Goal: Transaction & Acquisition: Book appointment/travel/reservation

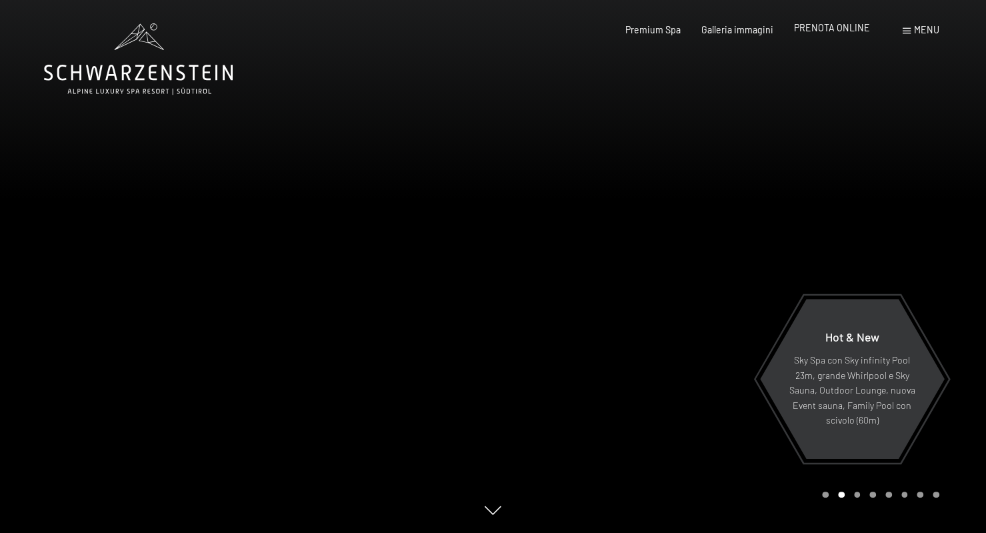
click at [814, 33] on span "PRENOTA ONLINE" at bounding box center [832, 27] width 76 height 11
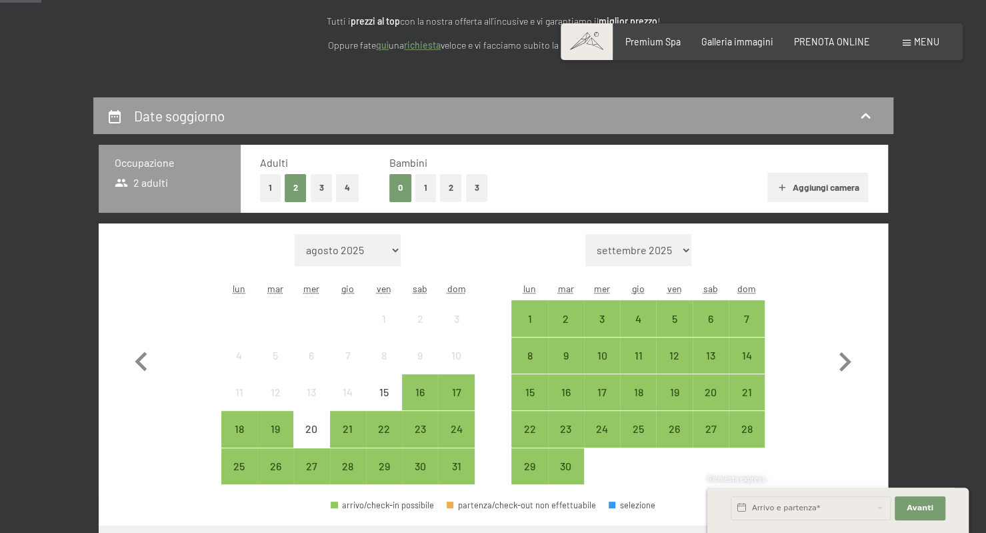
scroll to position [188, 0]
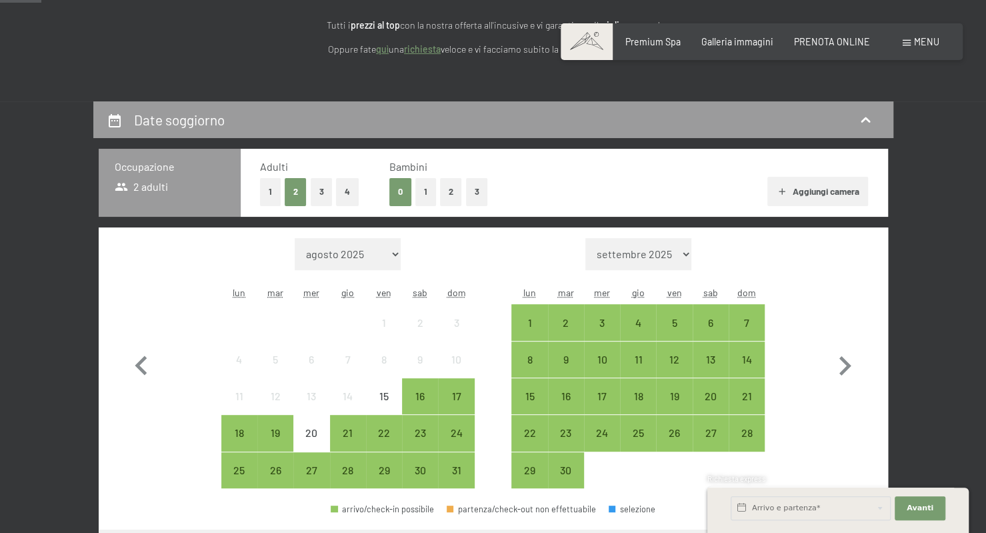
click at [297, 195] on button "2" at bounding box center [296, 191] width 22 height 27
click at [598, 360] on div "10" at bounding box center [602, 370] width 33 height 33
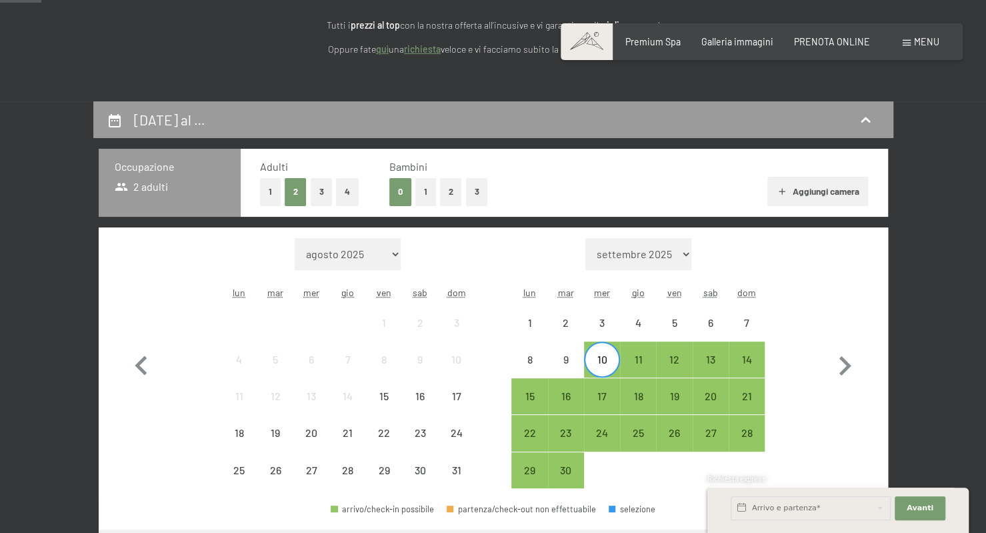
click at [318, 254] on select "agosto 2025 settembre 2025 ottobre 2025 novembre 2025 dicembre 2025 gennaio 202…" at bounding box center [348, 254] width 106 height 32
click at [334, 370] on div "7" at bounding box center [347, 370] width 33 height 33
click at [395, 252] on select "agosto 2025 settembre 2025 ottobre 2025 novembre 2025 dicembre 2025 gennaio 202…" at bounding box center [348, 254] width 106 height 32
select select "2025-09-01"
select select "2025-10-01"
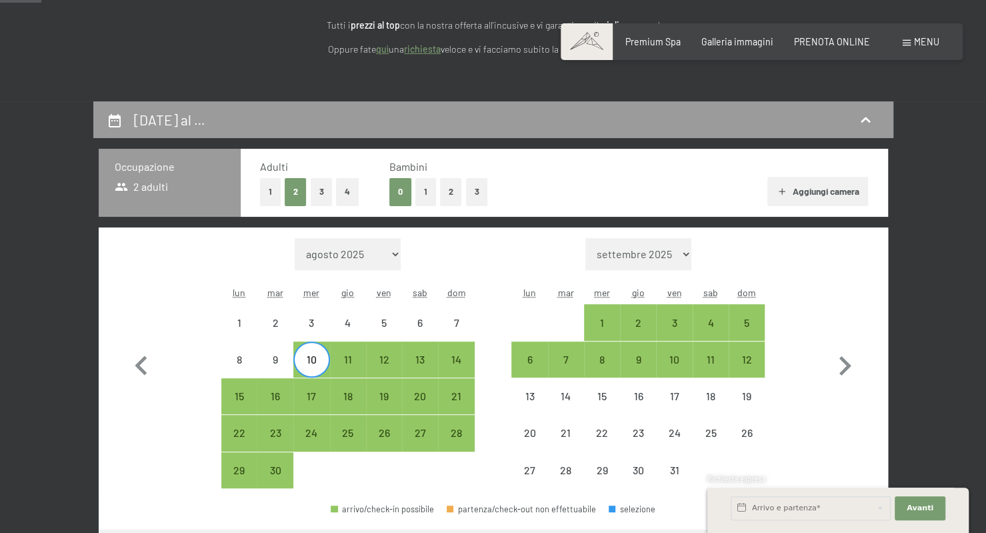
select select "2025-09-01"
select select "2025-10-01"
click at [682, 253] on select "settembre 2025 ottobre 2025 novembre 2025 dicembre 2025 gennaio 2026 febbraio 2…" at bounding box center [639, 254] width 106 height 32
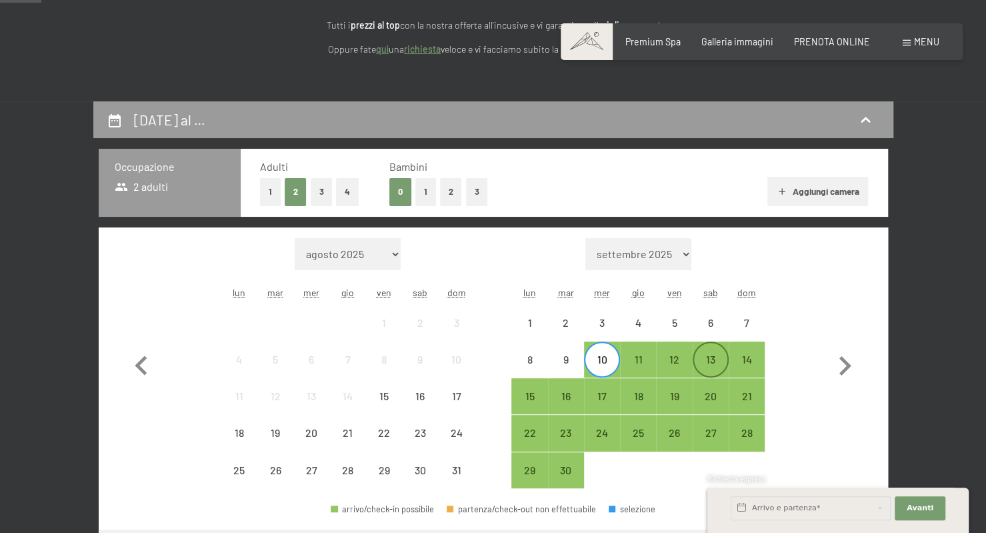
click at [715, 361] on div "13" at bounding box center [710, 370] width 33 height 33
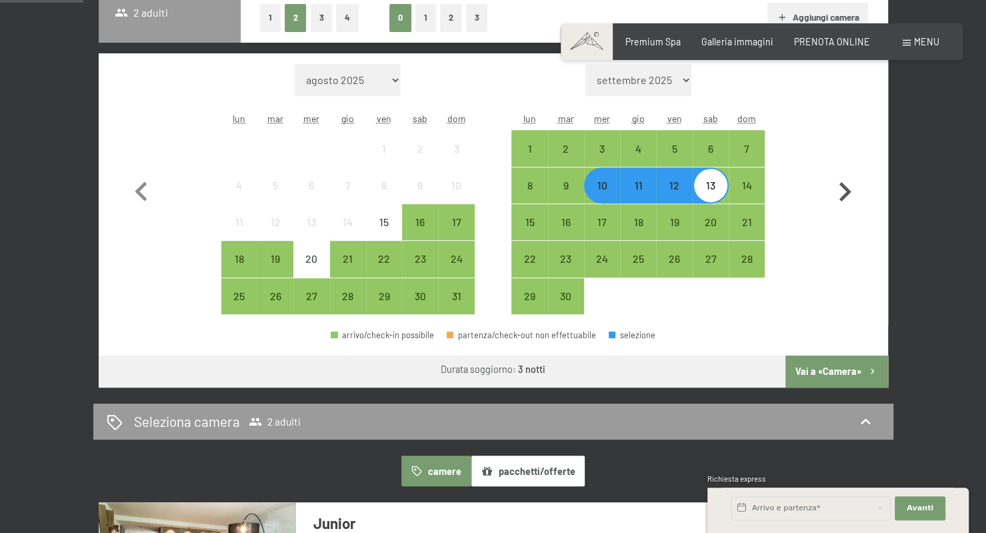
scroll to position [363, 0]
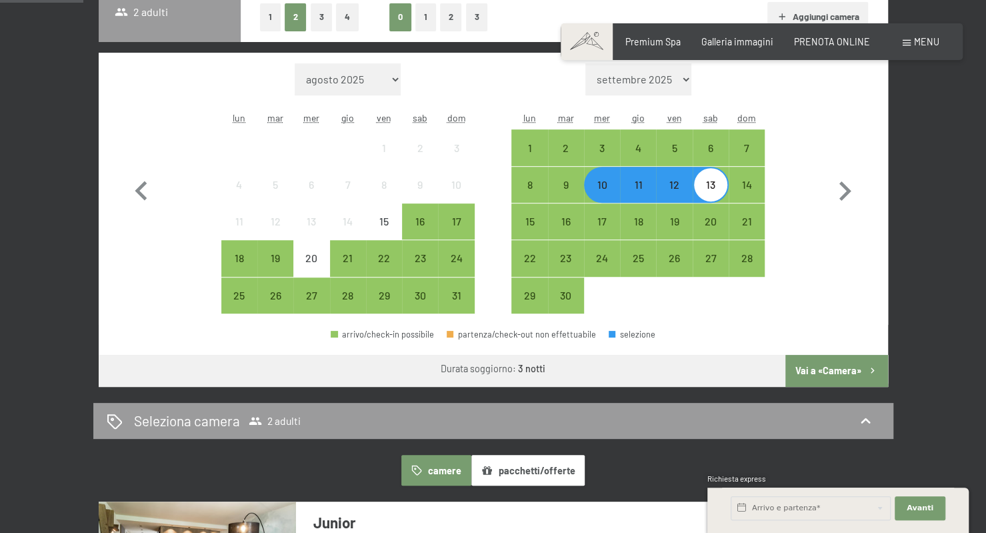
click at [814, 366] on button "Vai a «Camera»" at bounding box center [837, 371] width 102 height 32
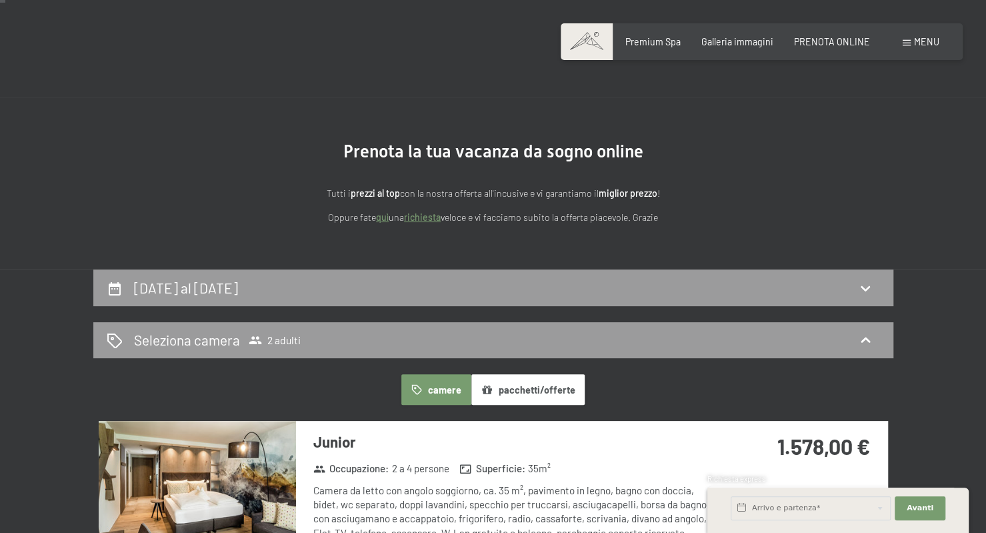
scroll to position [0, 0]
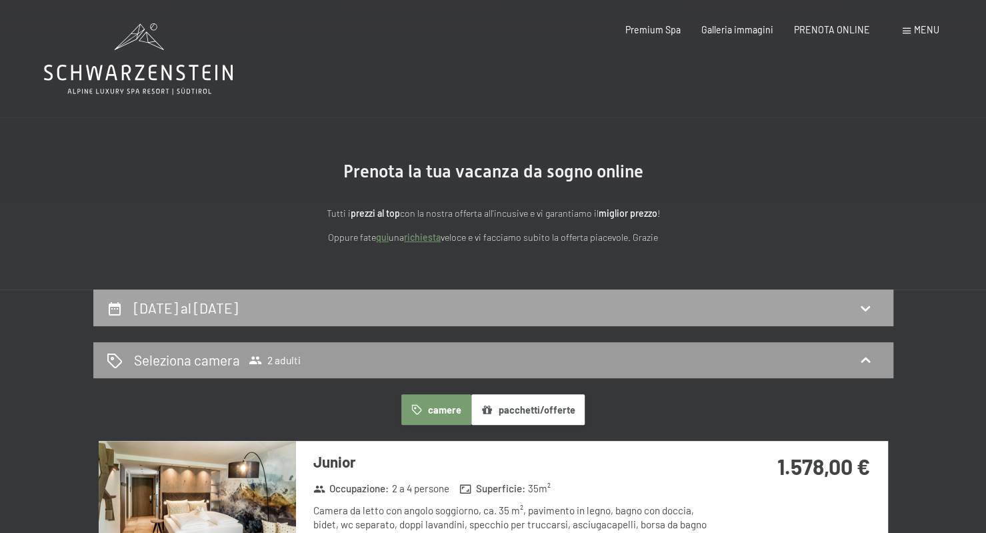
click at [862, 307] on icon at bounding box center [865, 307] width 9 height 5
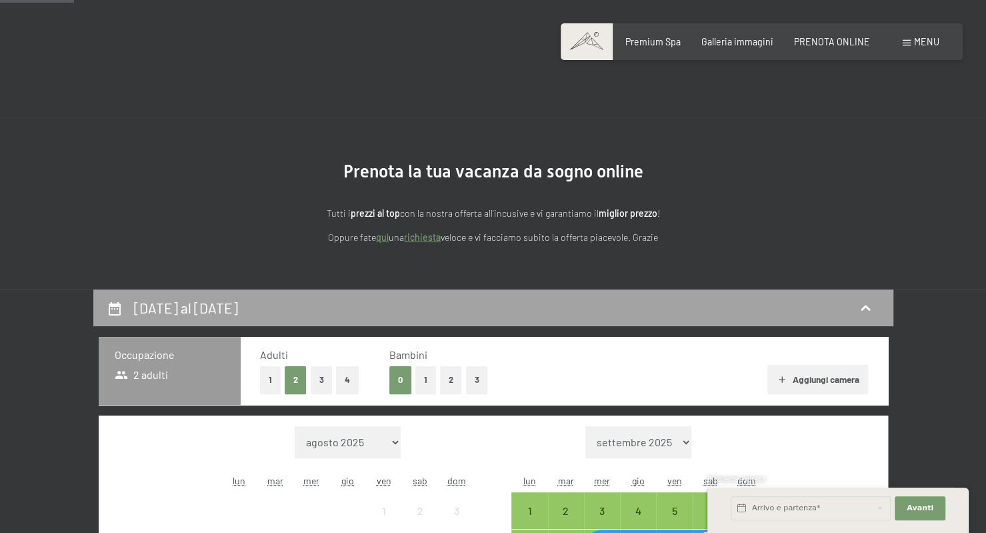
scroll to position [289, 0]
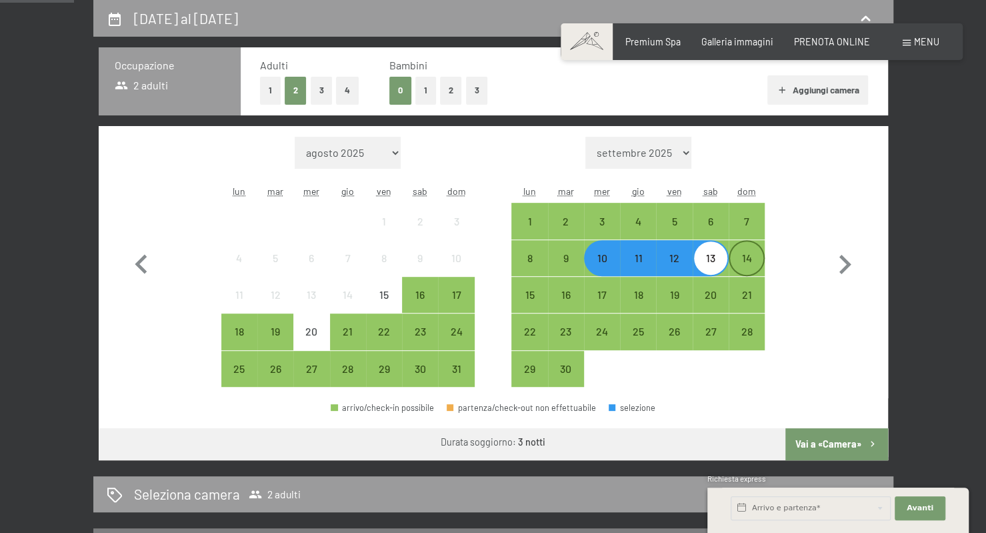
click at [748, 257] on div "14" at bounding box center [746, 269] width 33 height 33
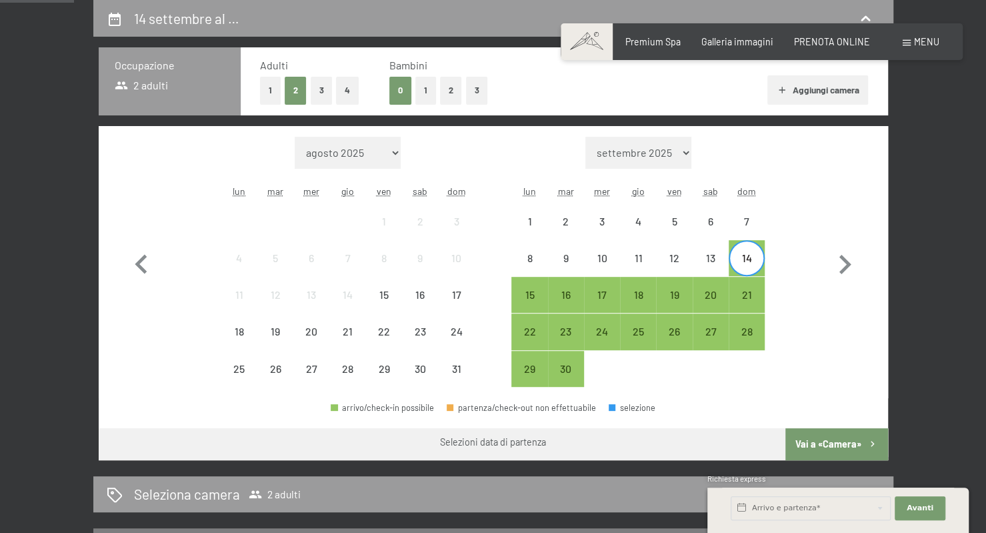
click at [836, 437] on button "Vai a «Camera»" at bounding box center [837, 444] width 102 height 32
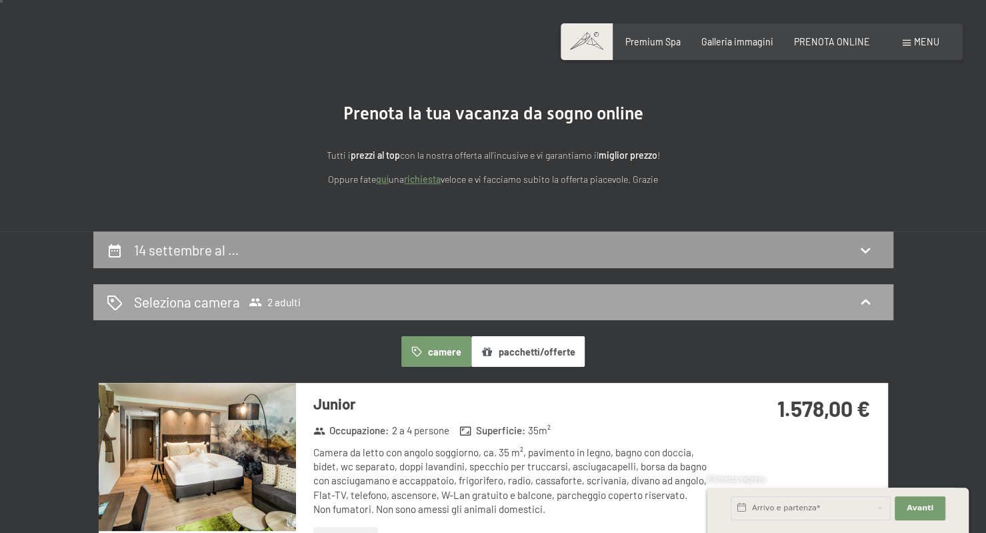
scroll to position [0, 0]
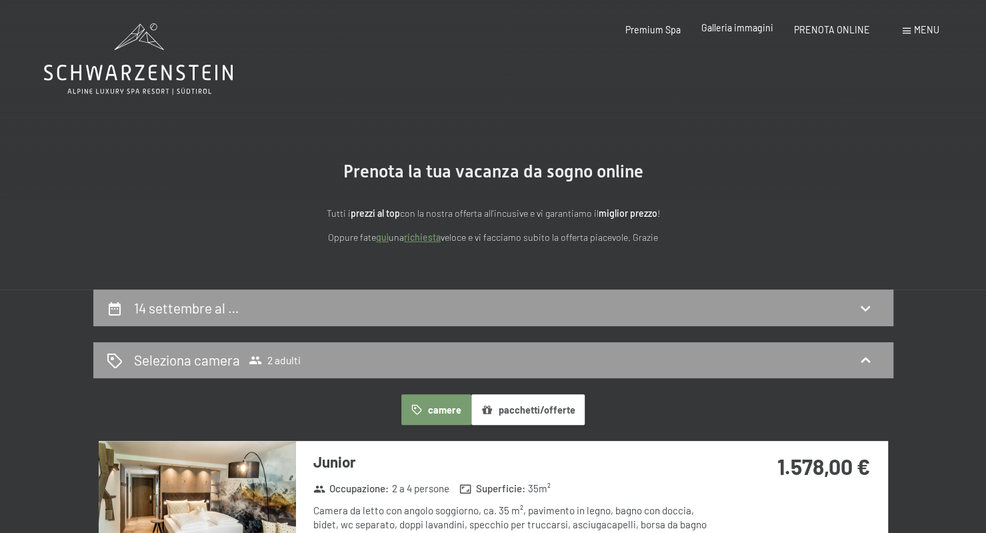
click at [724, 27] on span "Galleria immagini" at bounding box center [738, 27] width 72 height 11
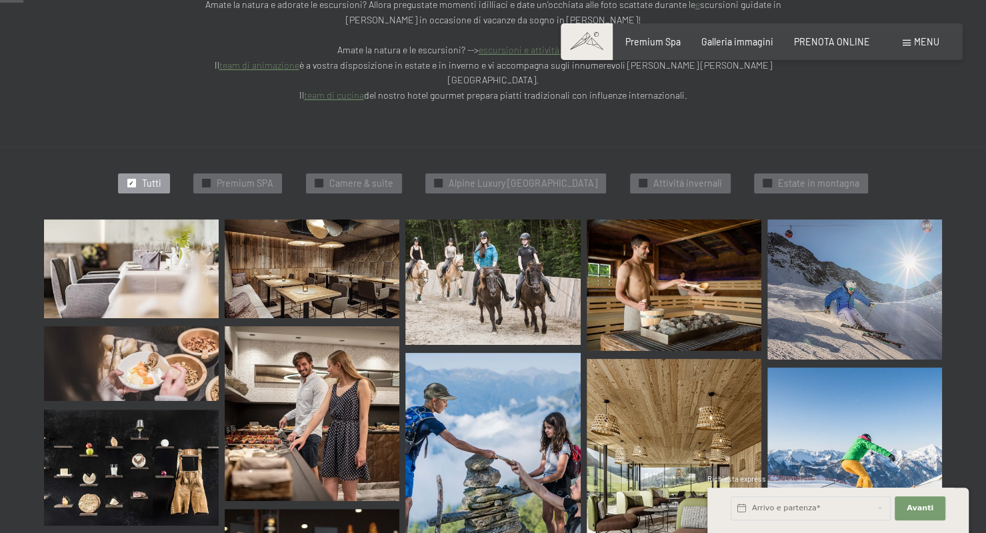
scroll to position [335, 0]
click at [149, 219] on img at bounding box center [131, 268] width 175 height 98
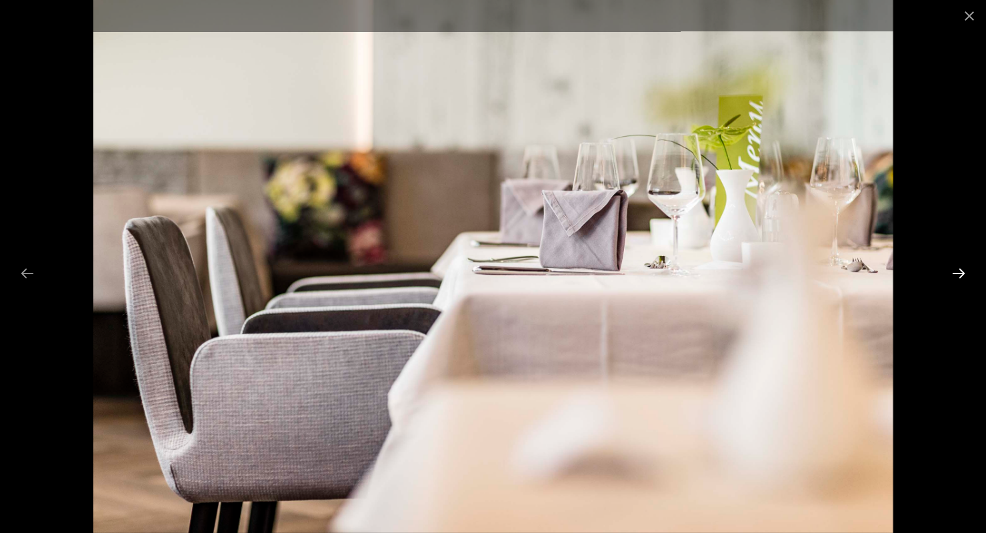
click at [955, 274] on button "Next slide" at bounding box center [959, 273] width 28 height 26
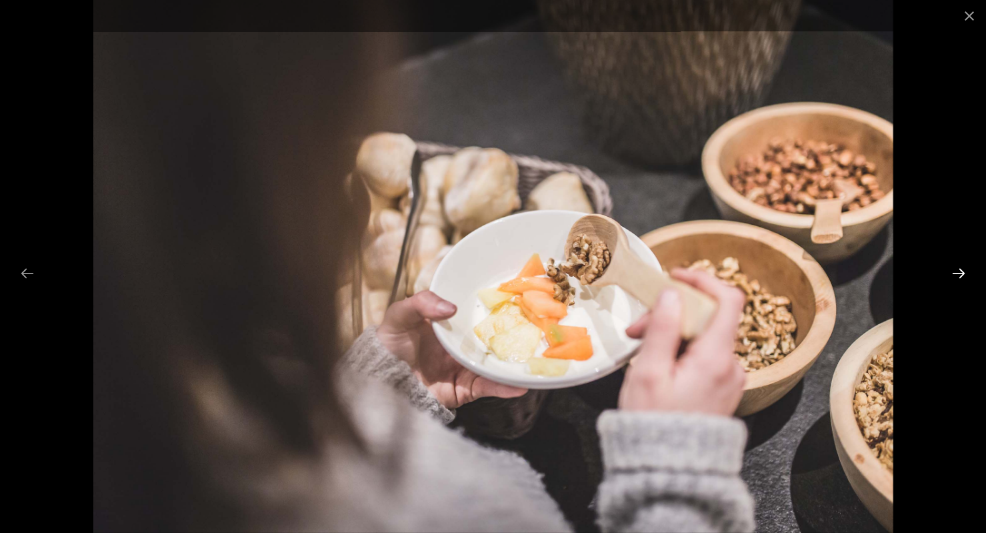
click at [955, 274] on button "Next slide" at bounding box center [959, 273] width 28 height 26
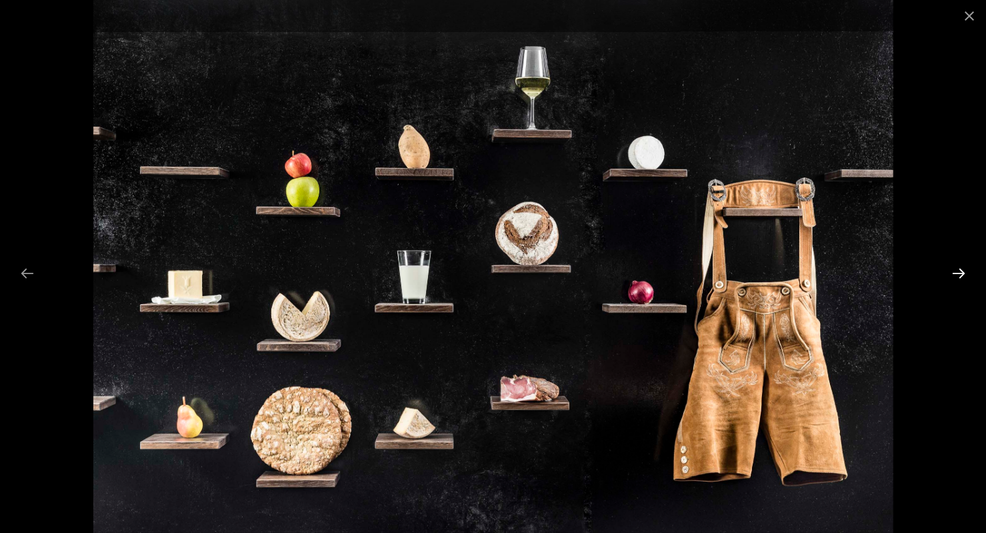
click at [955, 274] on button "Next slide" at bounding box center [959, 273] width 28 height 26
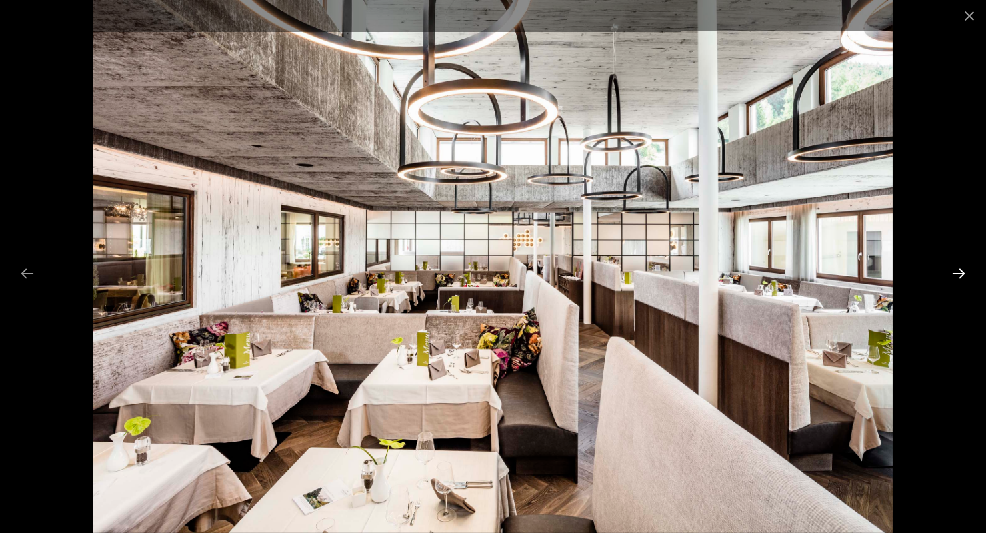
click at [955, 274] on button "Next slide" at bounding box center [959, 273] width 28 height 26
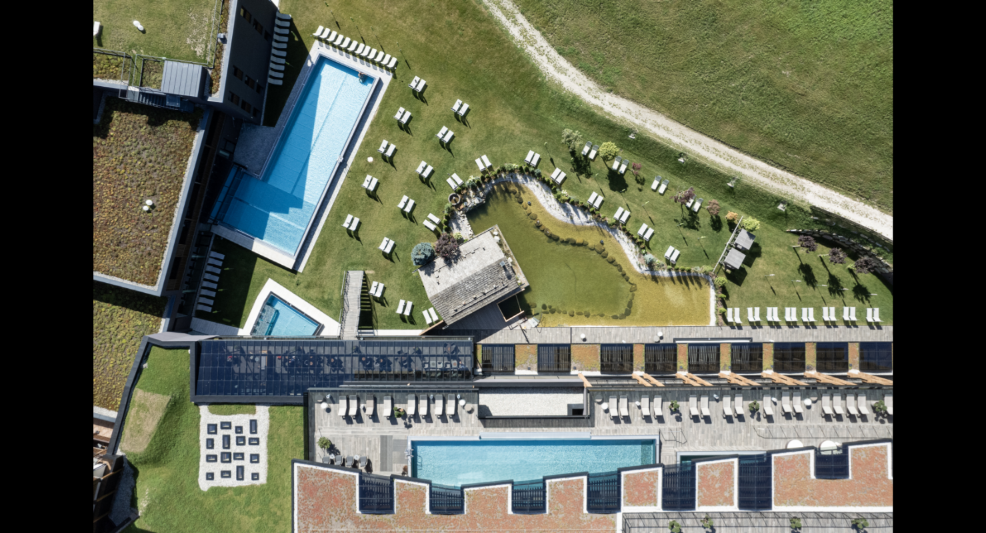
click at [955, 274] on button "Next slide" at bounding box center [966, 273] width 28 height 26
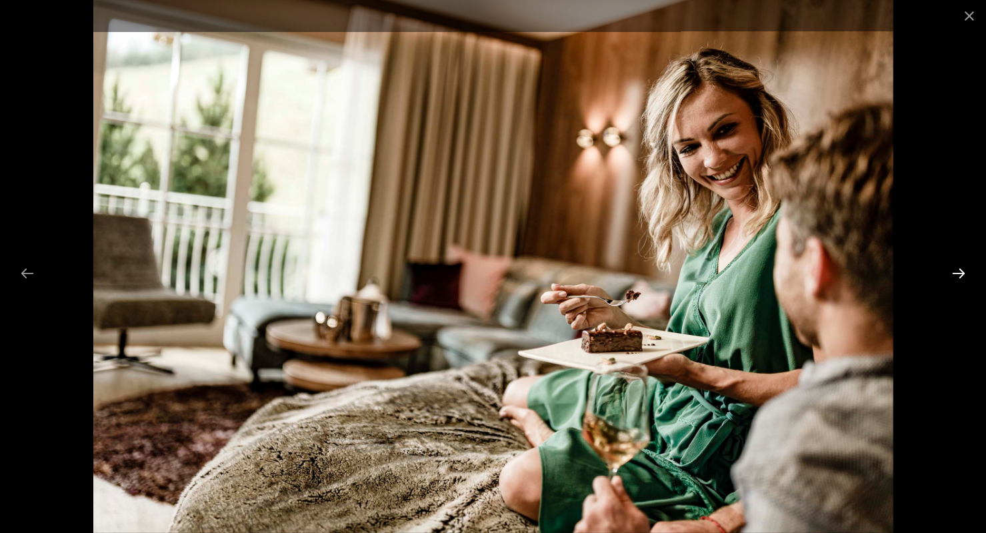
click at [955, 274] on button "Next slide" at bounding box center [959, 273] width 28 height 26
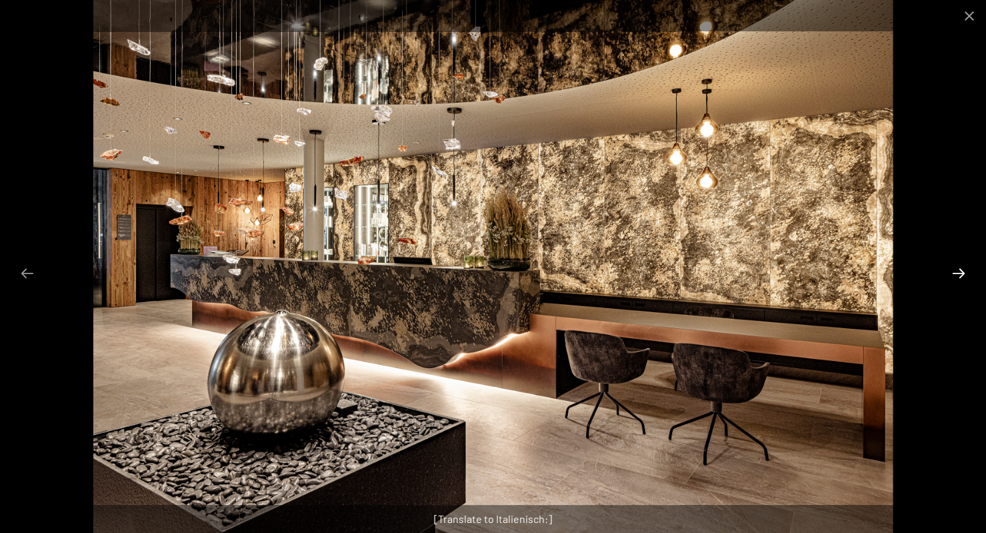
click at [955, 274] on button "Next slide" at bounding box center [959, 273] width 28 height 26
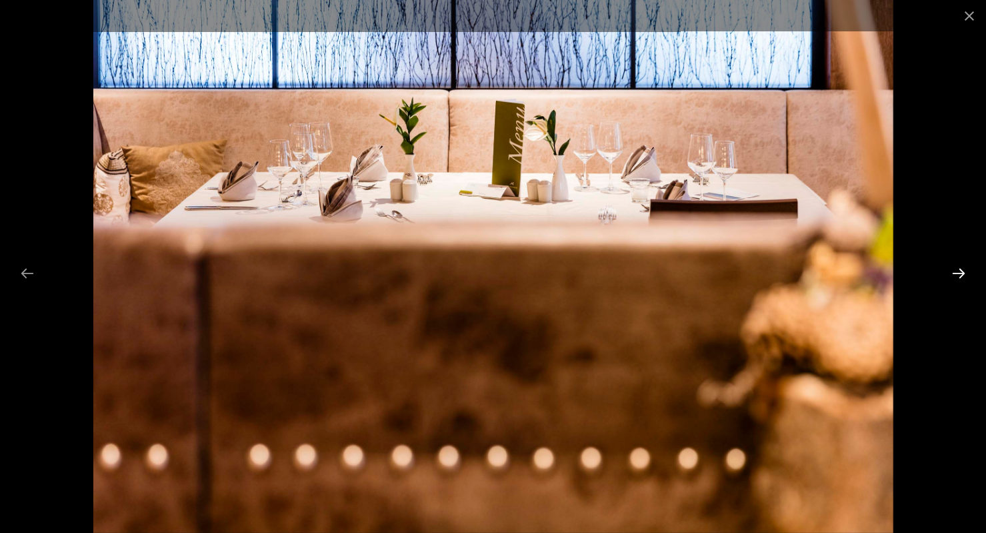
click at [955, 274] on button "Next slide" at bounding box center [959, 273] width 28 height 26
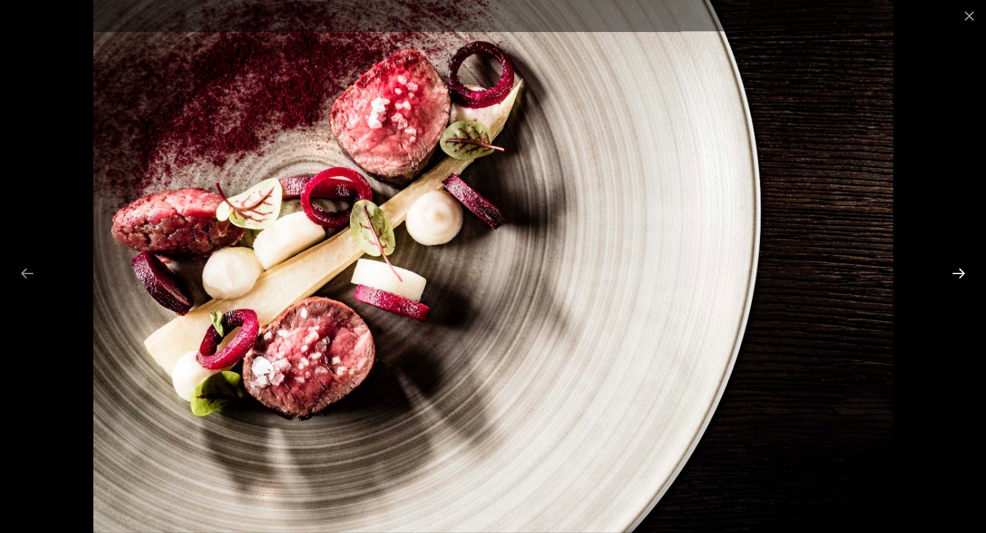
click at [955, 274] on button "Next slide" at bounding box center [959, 273] width 28 height 26
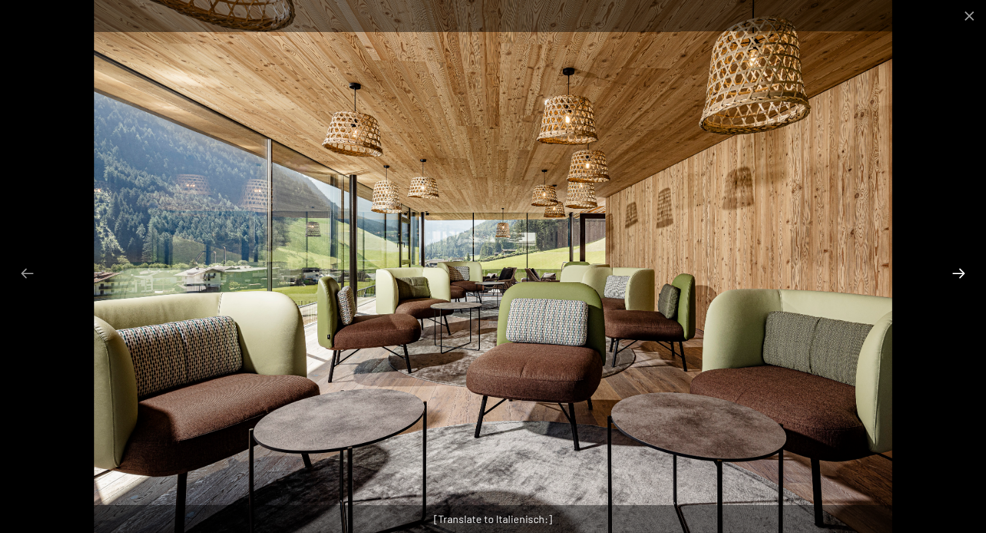
click at [955, 274] on button "Next slide" at bounding box center [959, 273] width 28 height 26
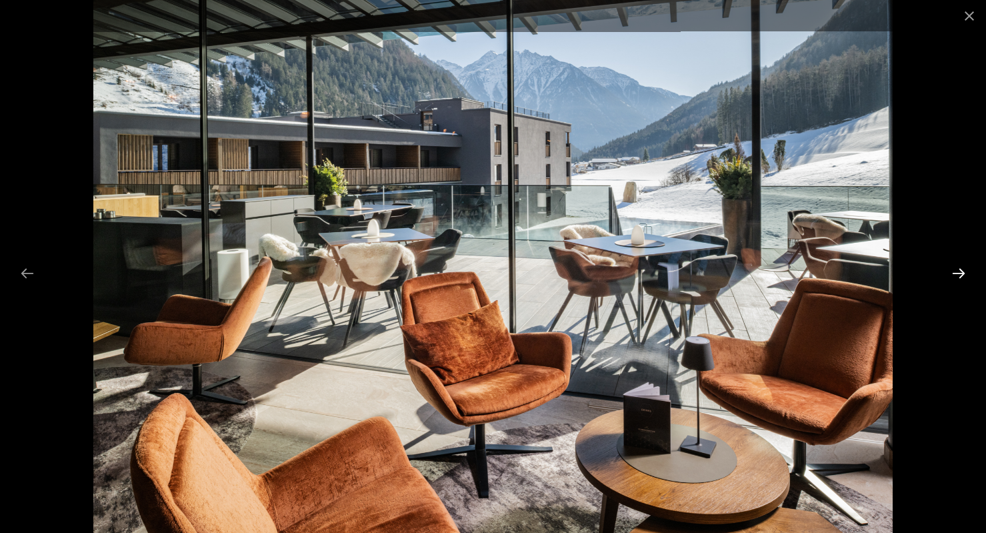
click at [955, 274] on button "Next slide" at bounding box center [959, 273] width 28 height 26
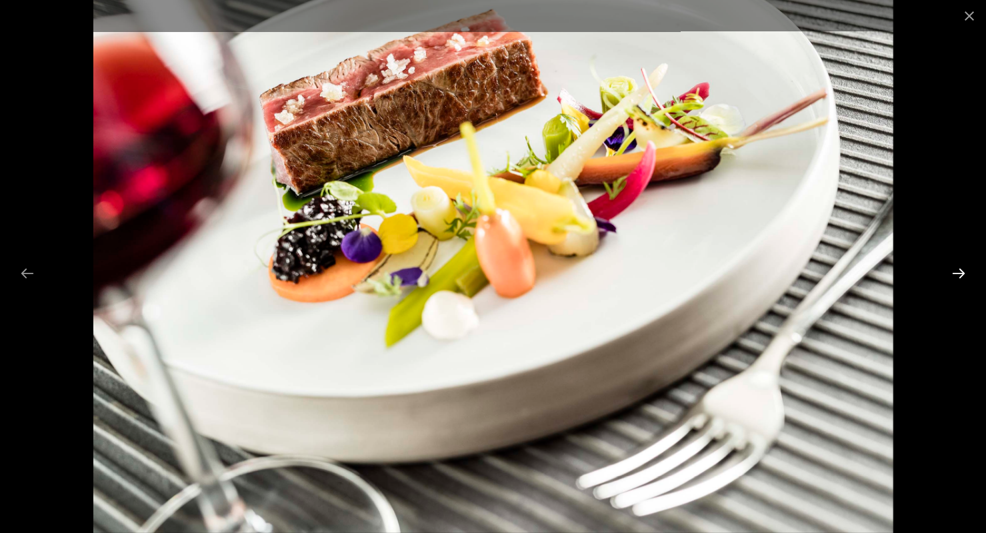
click at [955, 274] on button "Next slide" at bounding box center [959, 273] width 28 height 26
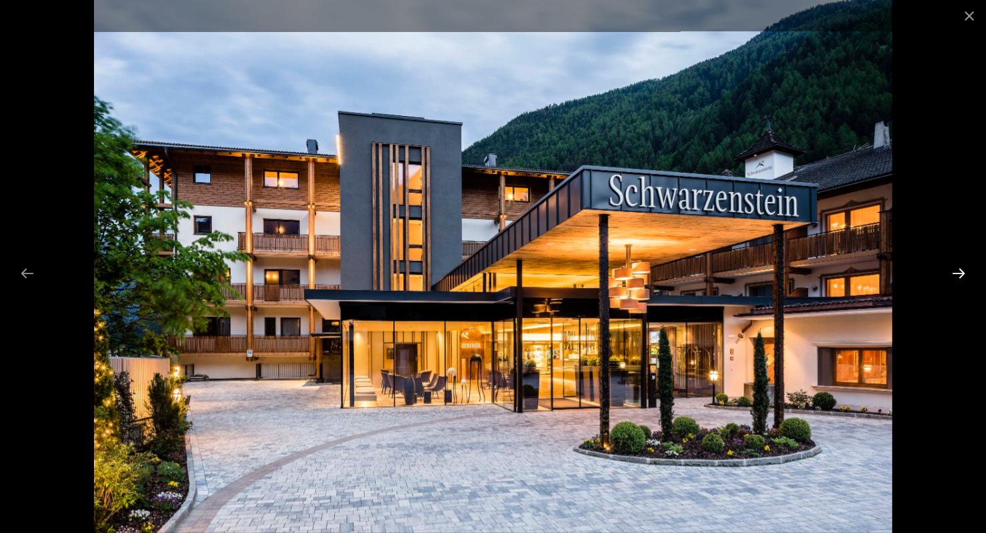
click at [955, 274] on button "Next slide" at bounding box center [959, 273] width 28 height 26
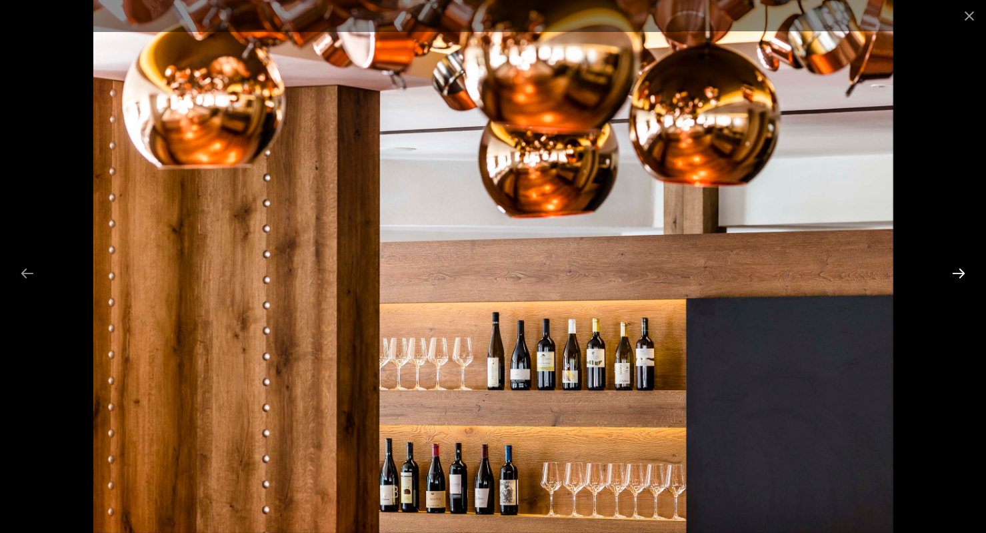
click at [955, 274] on button "Next slide" at bounding box center [959, 273] width 28 height 26
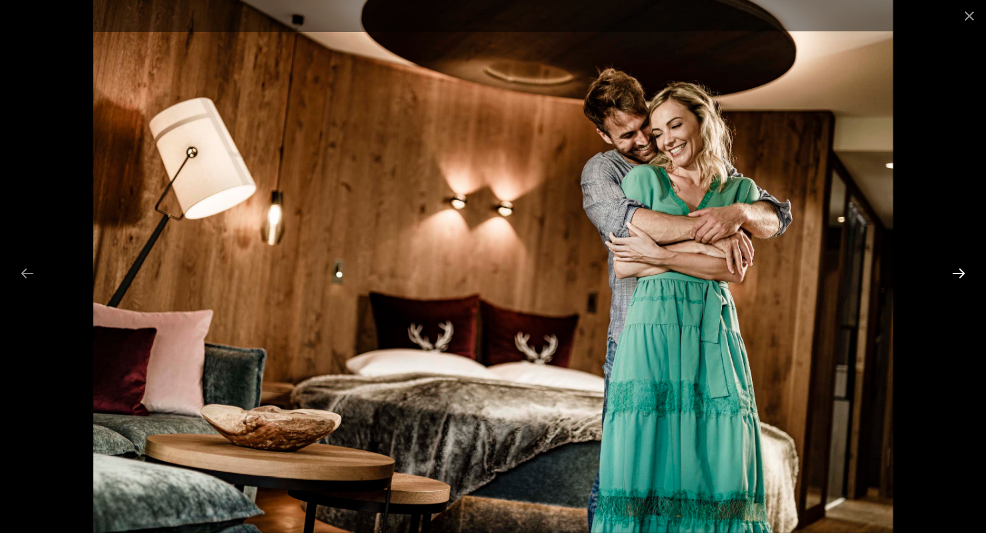
click at [955, 274] on button "Next slide" at bounding box center [959, 273] width 28 height 26
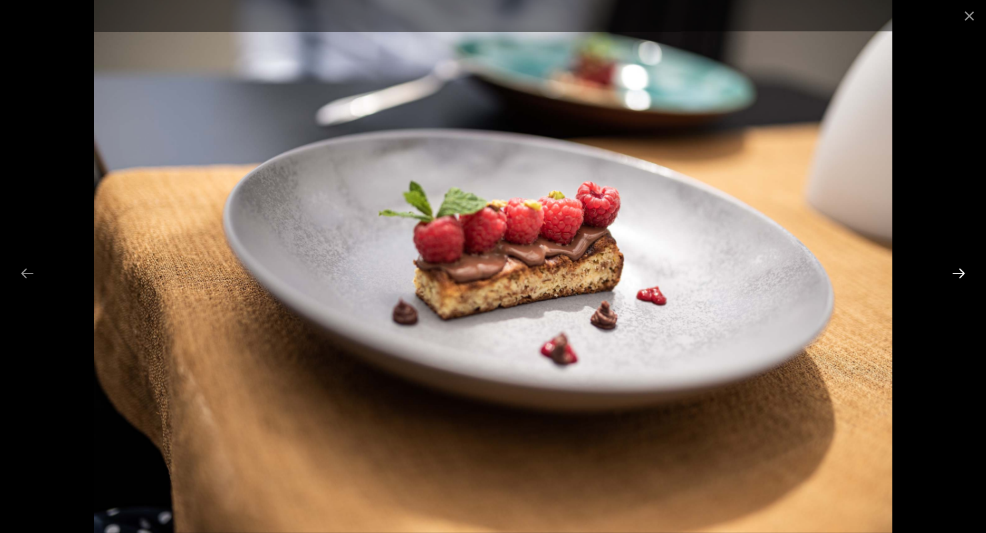
click at [955, 274] on button "Next slide" at bounding box center [959, 273] width 28 height 26
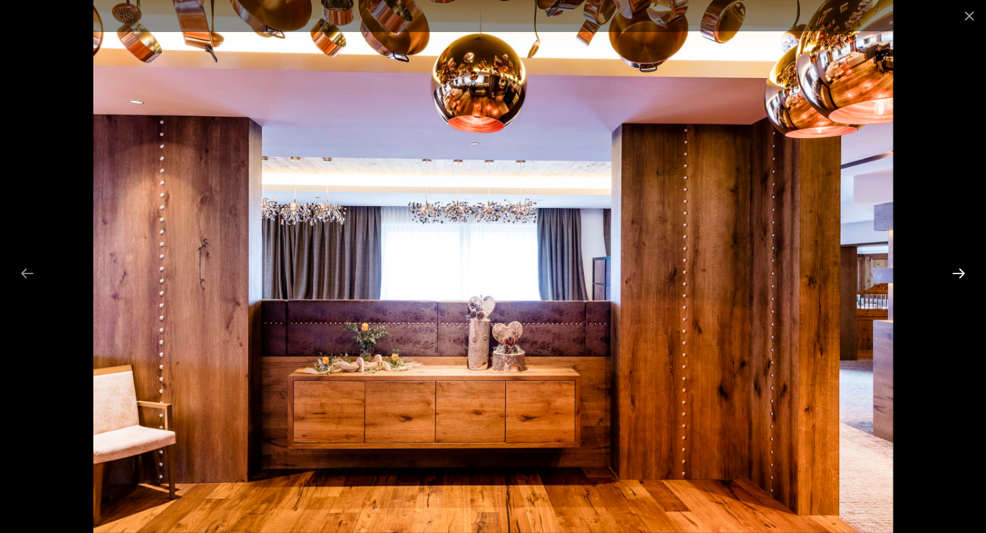
click at [955, 274] on button "Next slide" at bounding box center [959, 273] width 28 height 26
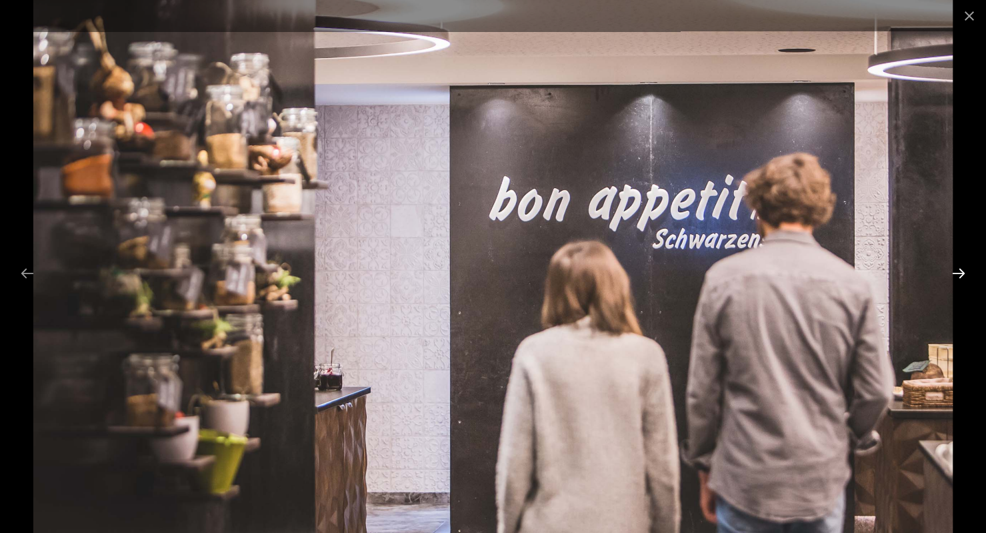
click at [955, 274] on button "Next slide" at bounding box center [959, 273] width 28 height 26
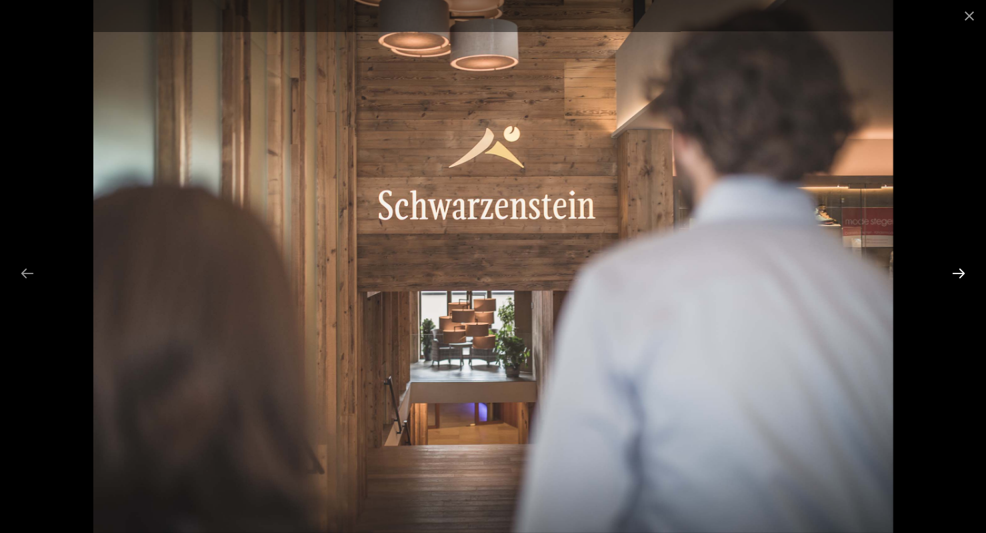
click at [955, 274] on button "Next slide" at bounding box center [959, 273] width 28 height 26
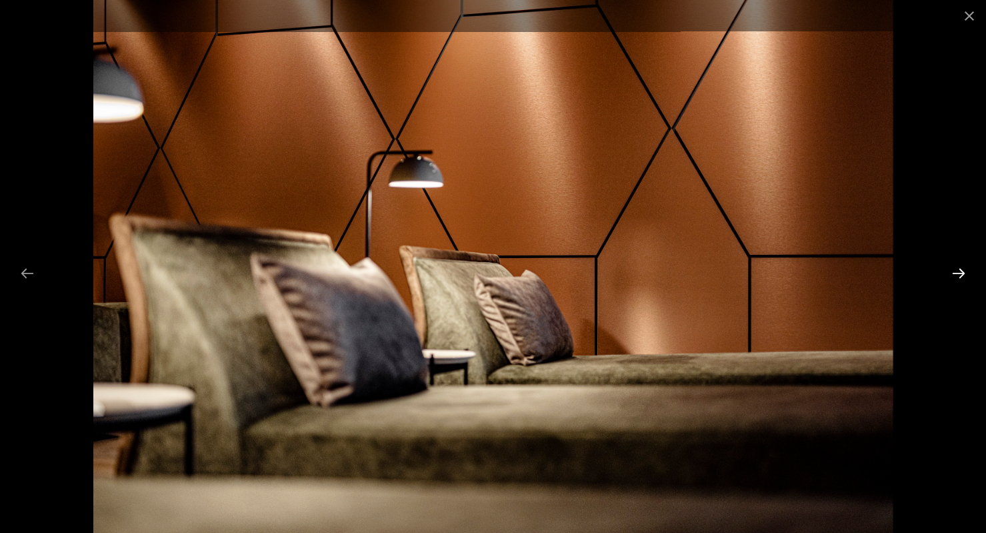
click at [955, 274] on button "Next slide" at bounding box center [959, 273] width 28 height 26
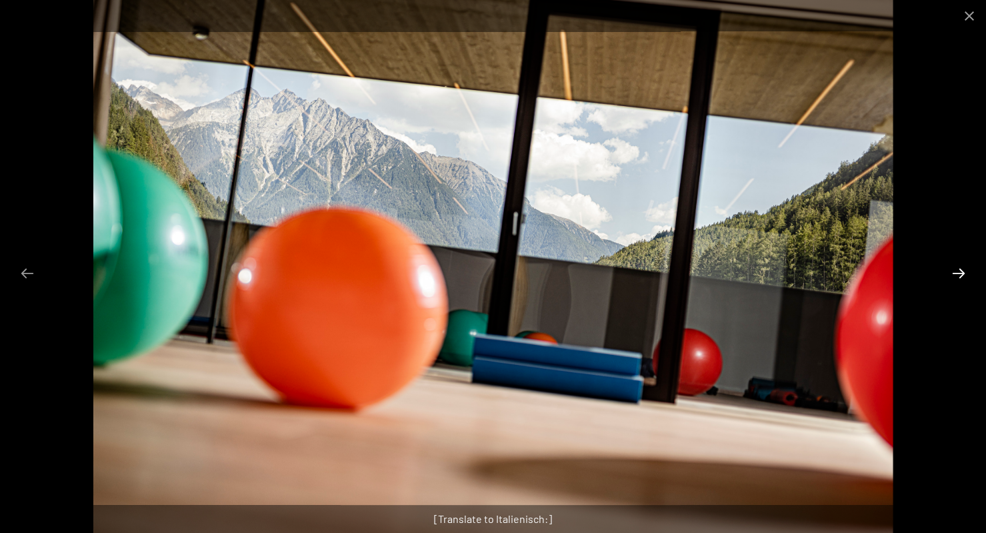
click at [955, 274] on button "Next slide" at bounding box center [959, 273] width 28 height 26
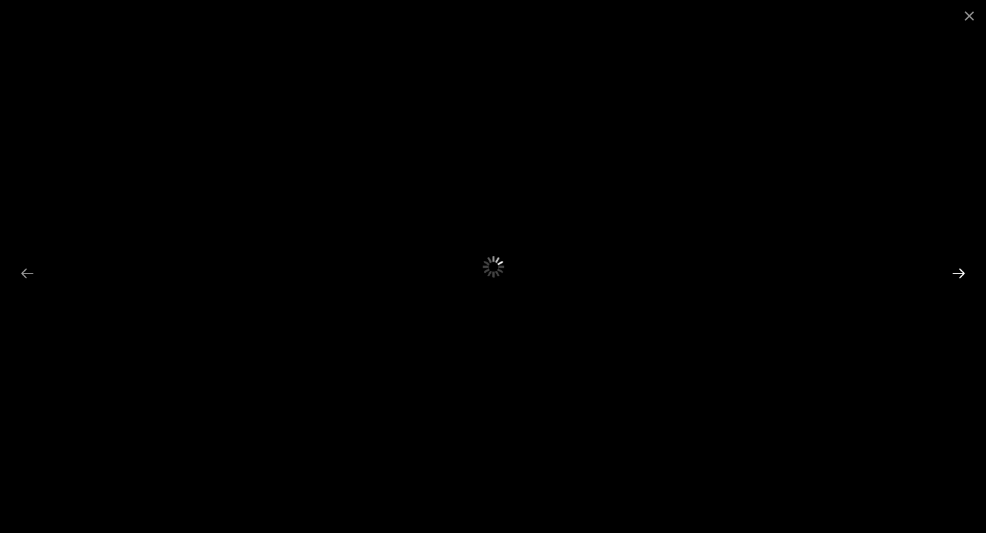
click at [955, 274] on button "Next slide" at bounding box center [959, 273] width 28 height 26
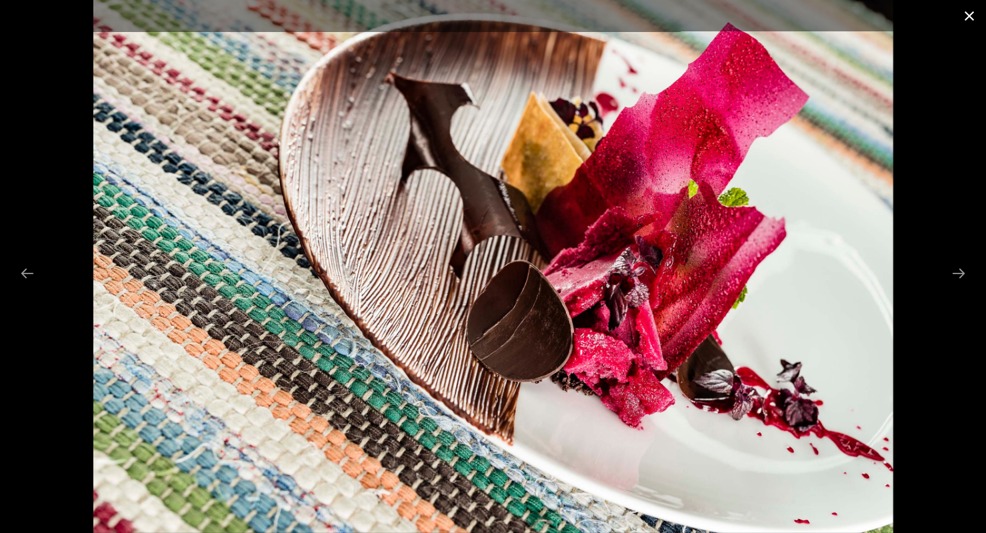
click at [970, 17] on button "Close gallery" at bounding box center [969, 15] width 33 height 31
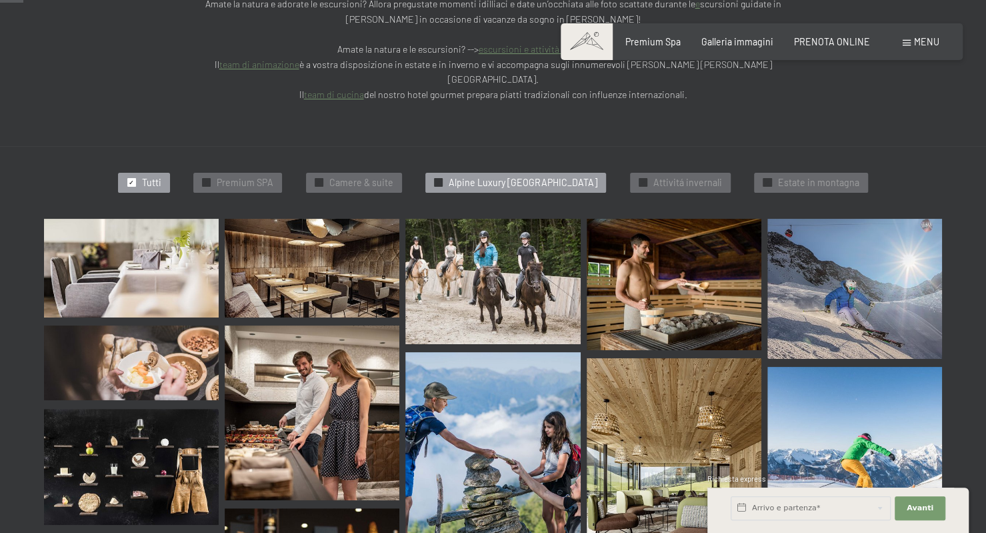
click at [465, 176] on span "Alpine Luxury SPA Resort Schwarzenstein" at bounding box center [523, 182] width 149 height 13
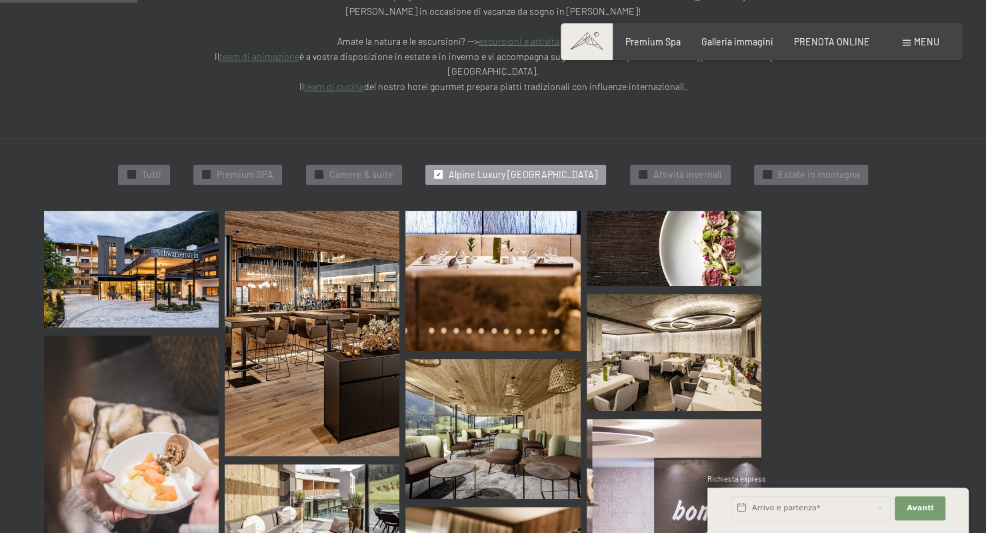
scroll to position [344, 0]
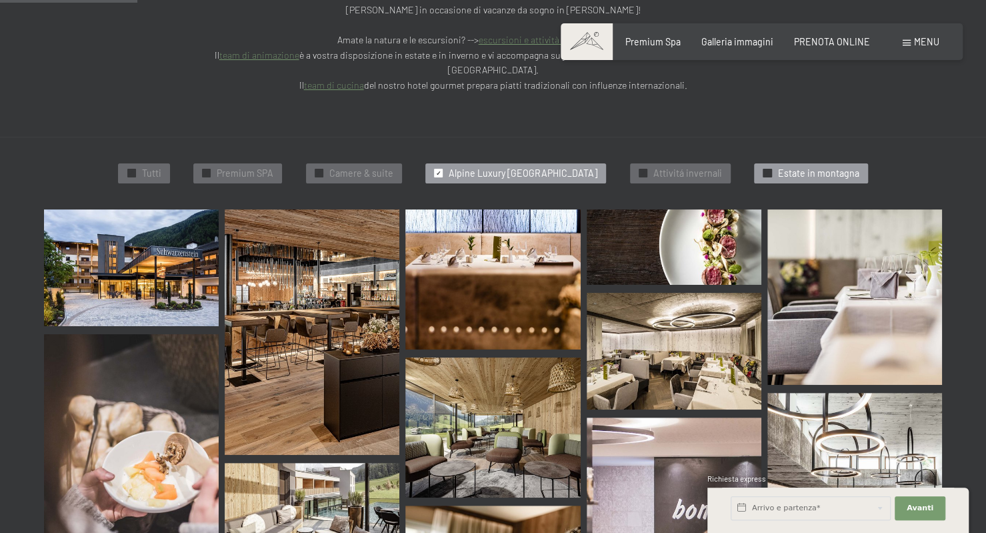
click at [796, 167] on span "Estate in montagna" at bounding box center [818, 173] width 81 height 13
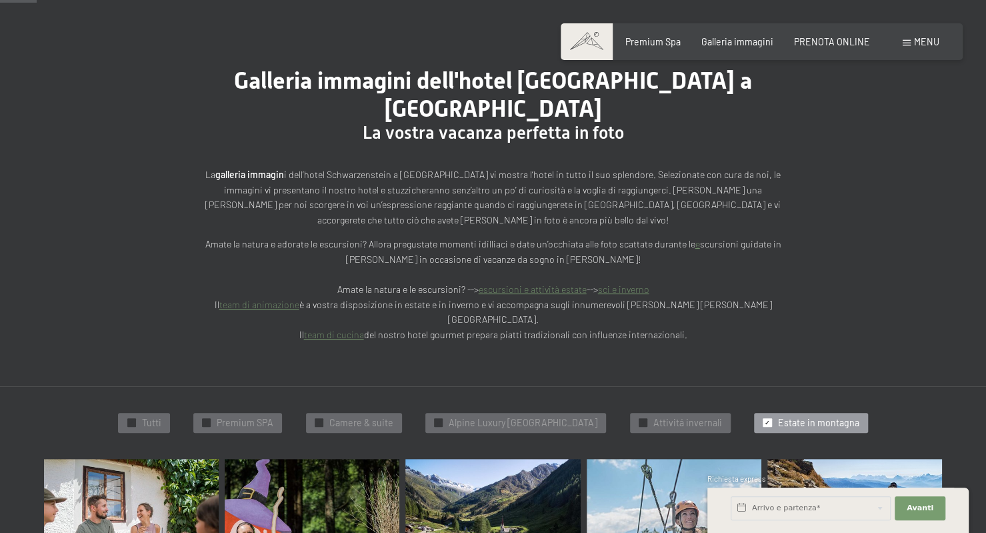
scroll to position [84, 0]
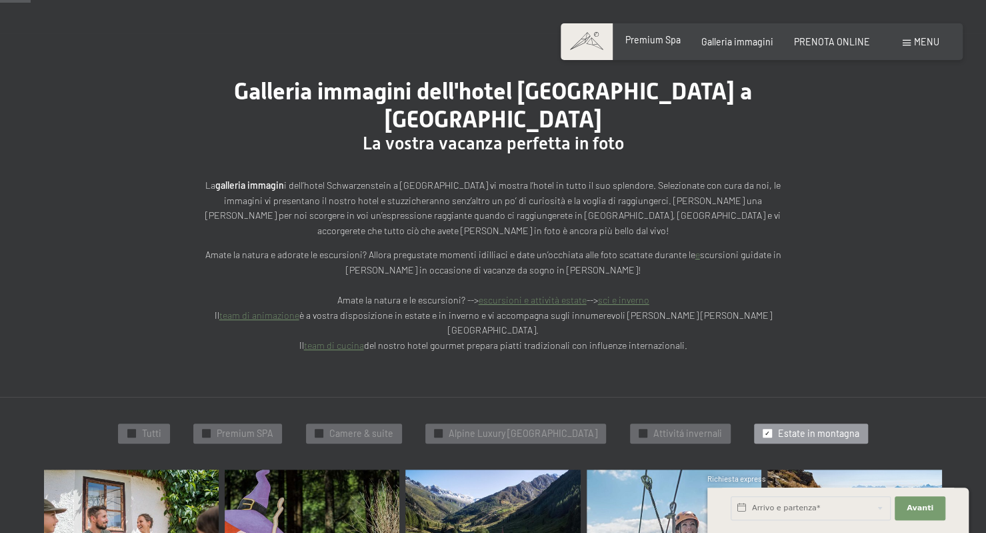
click at [663, 44] on span "Premium Spa" at bounding box center [653, 39] width 55 height 11
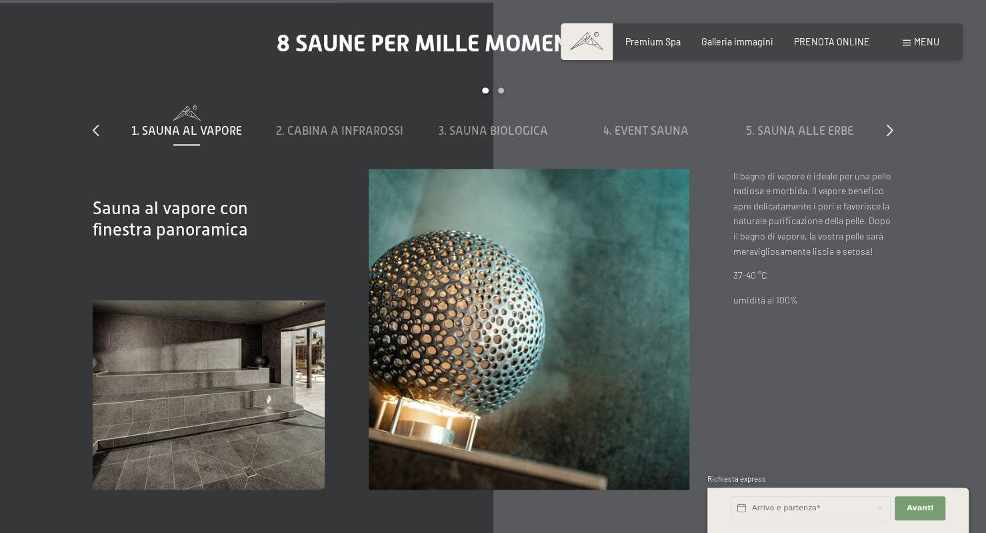
scroll to position [3827, 0]
click at [313, 133] on span "2. Cabina a infrarossi" at bounding box center [339, 131] width 127 height 13
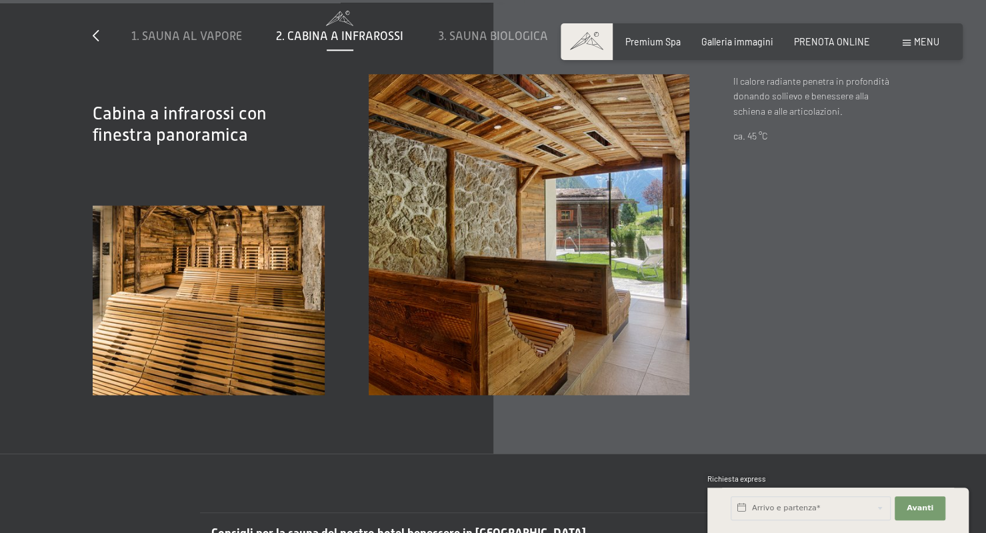
scroll to position [3923, 0]
click at [483, 36] on span "3. Sauna biologica" at bounding box center [493, 35] width 109 height 13
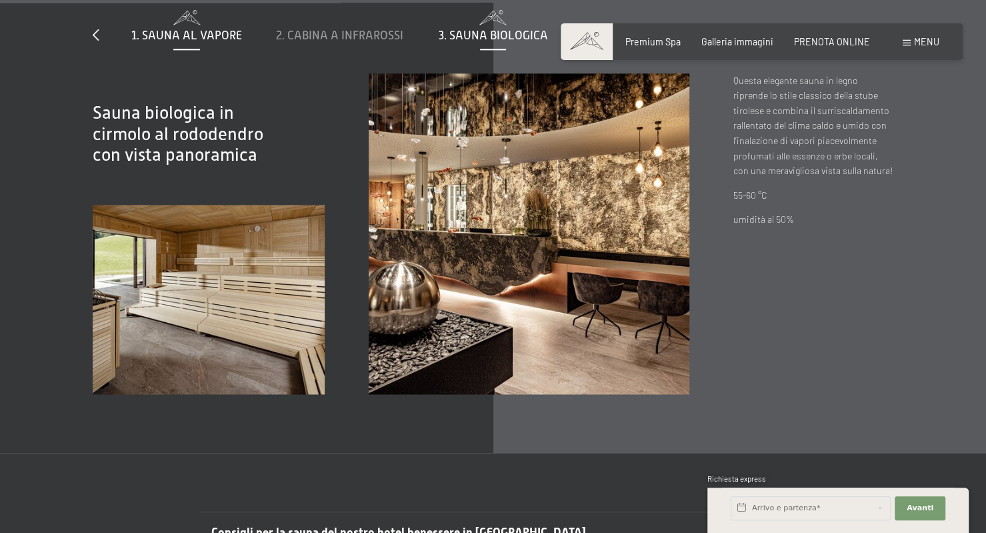
click at [184, 31] on span "1. Sauna al vapore" at bounding box center [186, 35] width 111 height 13
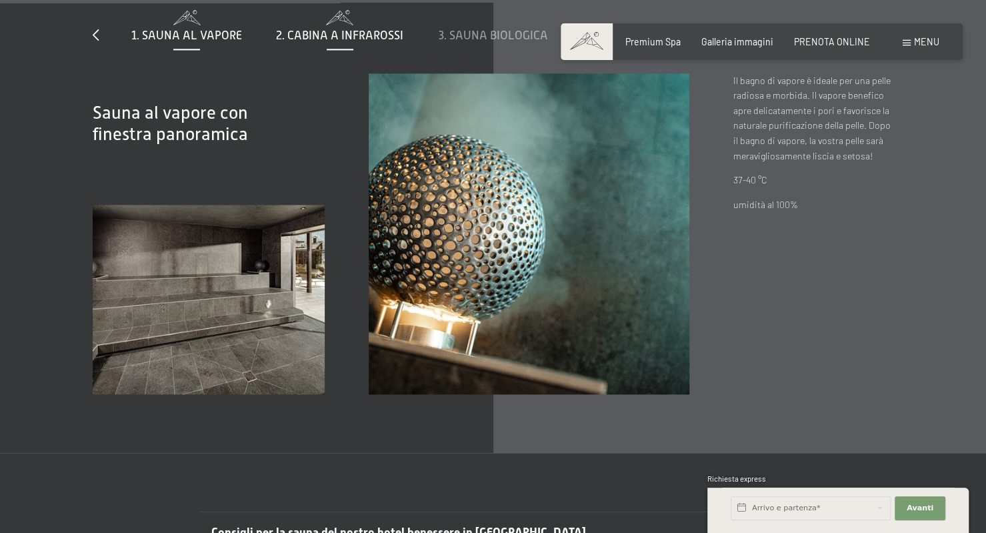
click at [305, 31] on span "2. Cabina a infrarossi" at bounding box center [339, 35] width 127 height 13
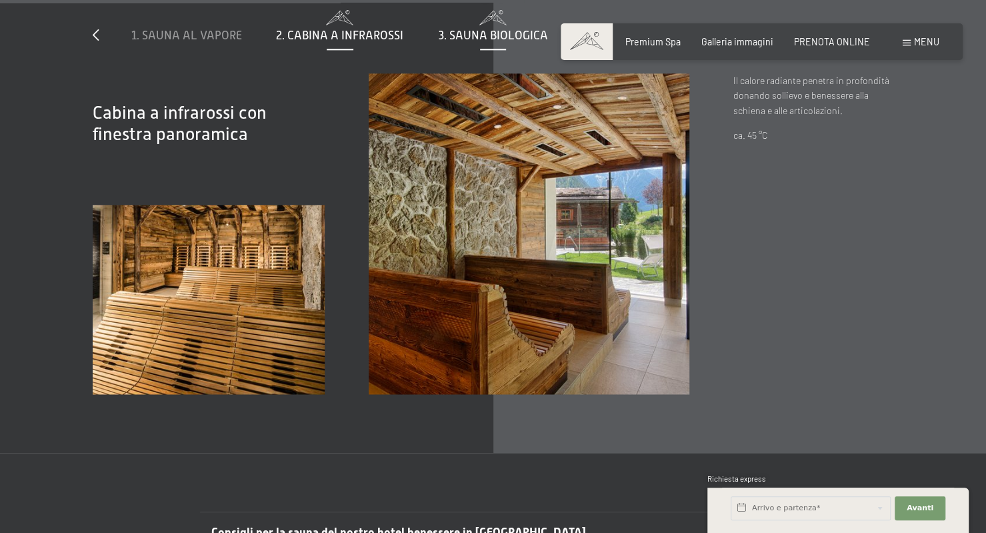
click at [475, 32] on span "3. Sauna biologica" at bounding box center [493, 35] width 109 height 13
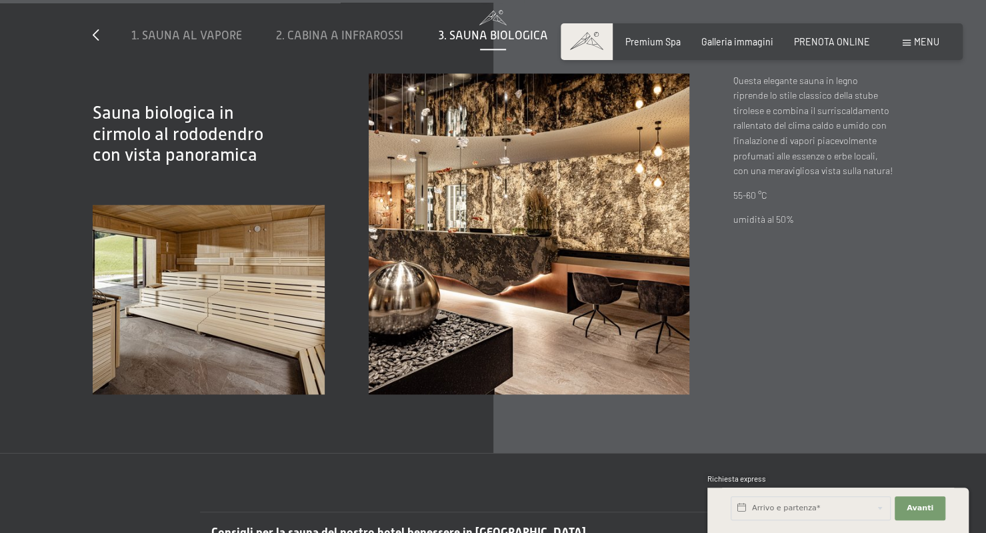
click at [584, 37] on span at bounding box center [587, 41] width 52 height 37
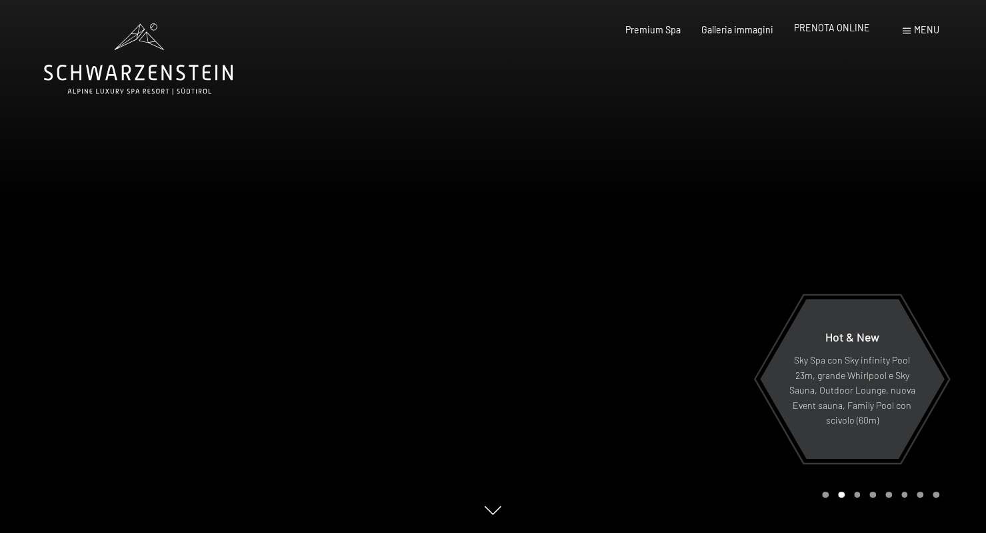
click at [838, 30] on span "PRENOTA ONLINE" at bounding box center [832, 27] width 76 height 11
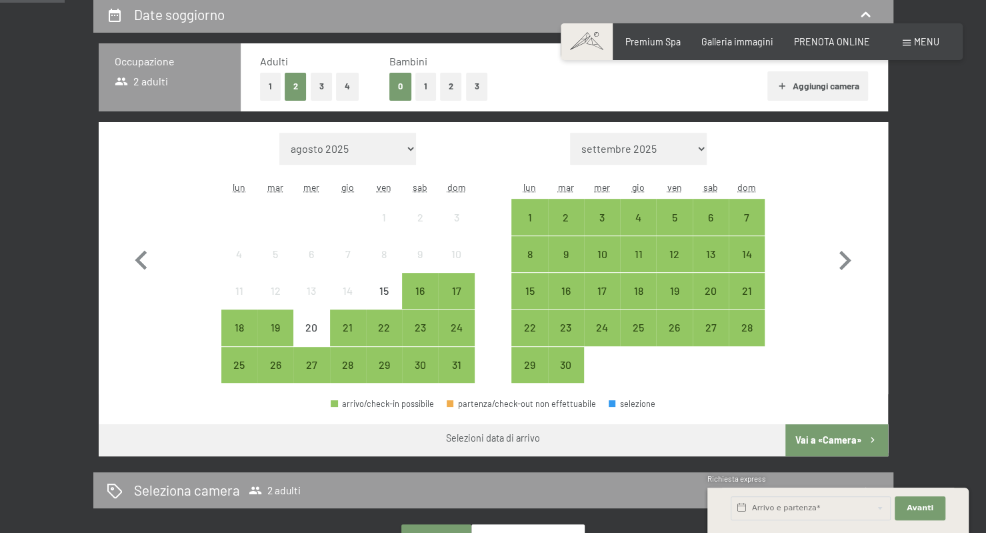
scroll to position [294, 0]
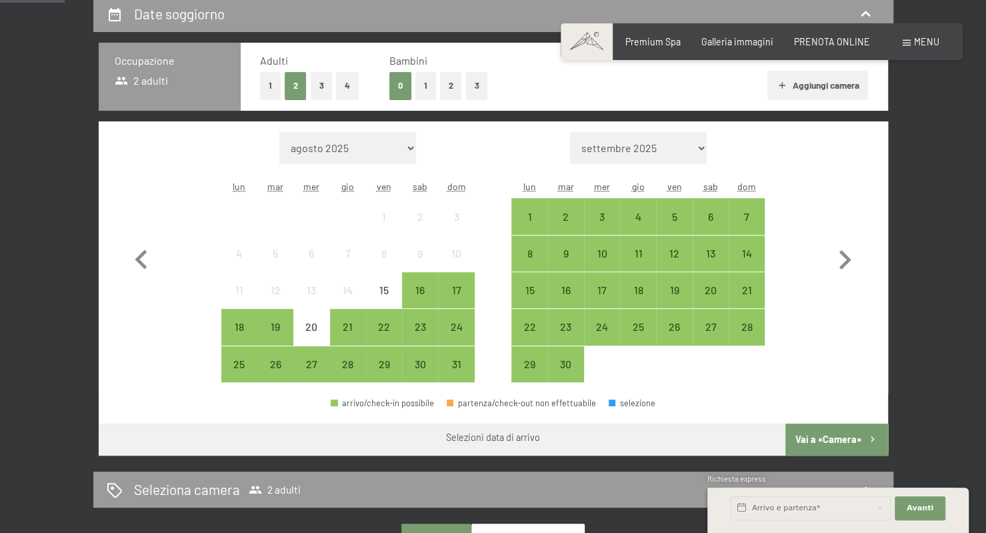
click at [391, 147] on select "agosto 2025 settembre 2025 ottobre 2025 novembre 2025 dicembre 2025 gennaio 202…" at bounding box center [347, 148] width 137 height 32
select select "[DATE]"
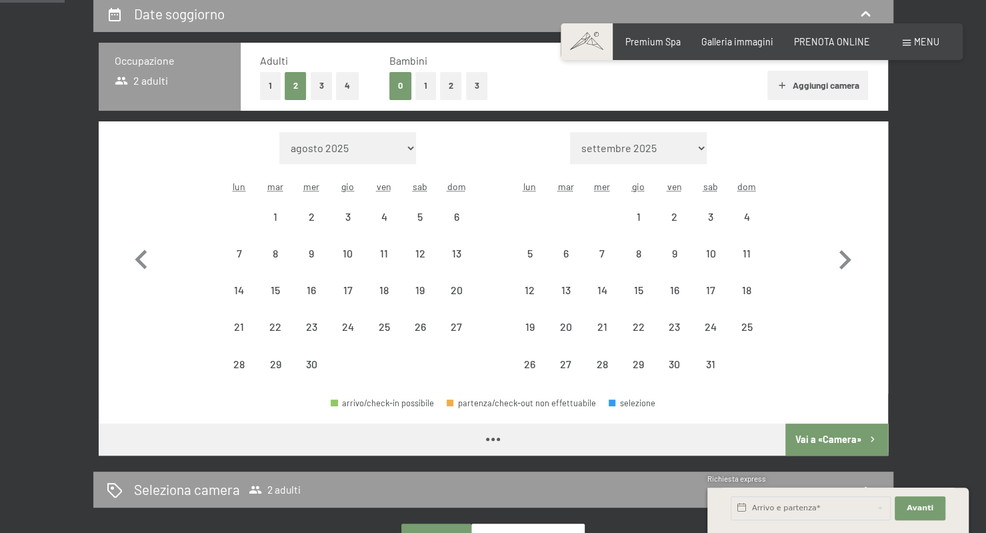
select select "[DATE]"
click at [313, 251] on div "9" at bounding box center [311, 264] width 33 height 33
select select "[DATE]"
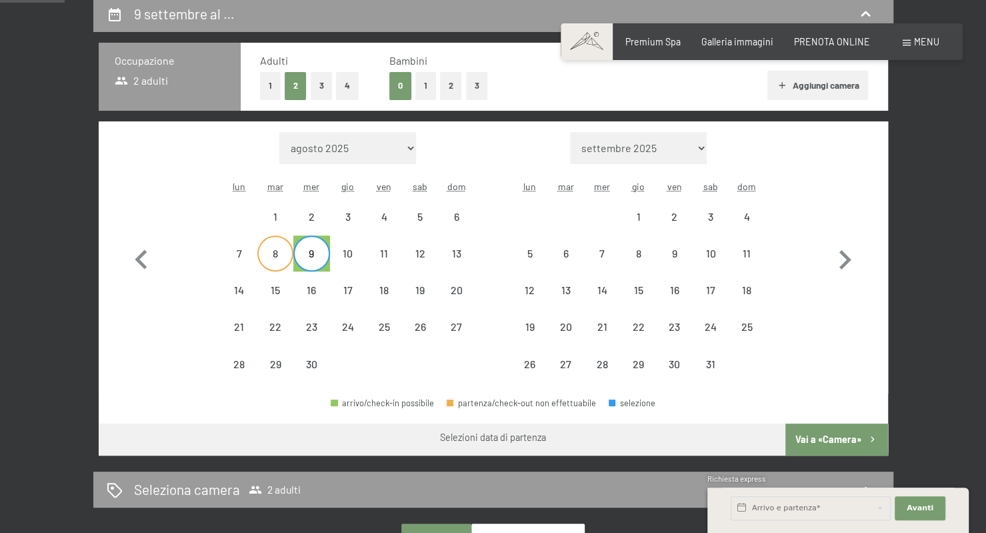
click at [273, 257] on div "8" at bounding box center [275, 264] width 33 height 33
select select "[DATE]"
click at [684, 147] on select "settembre 2025 ottobre 2025 novembre 2025 dicembre 2025 gennaio 2026 febbraio 2…" at bounding box center [638, 148] width 137 height 32
select select "[DATE]"
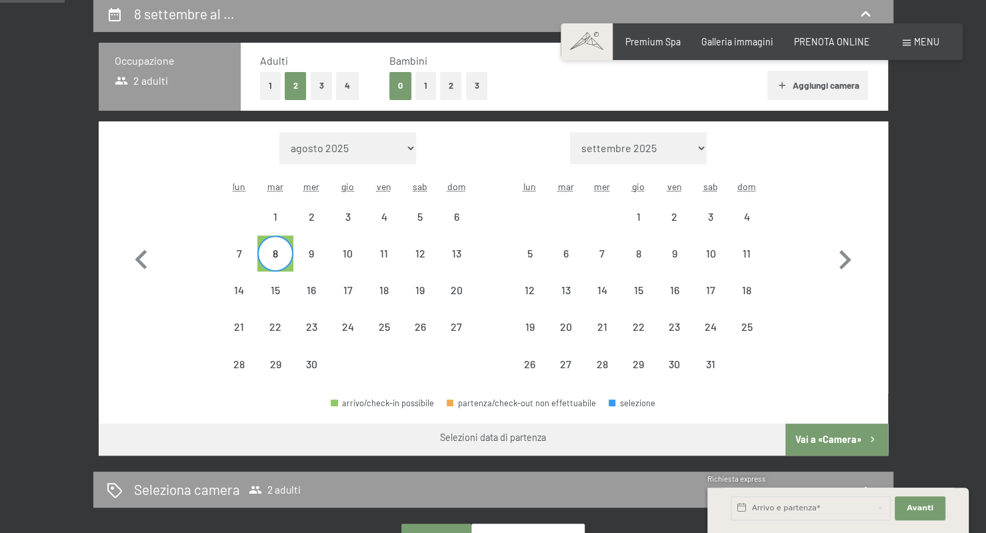
select select "[DATE]"
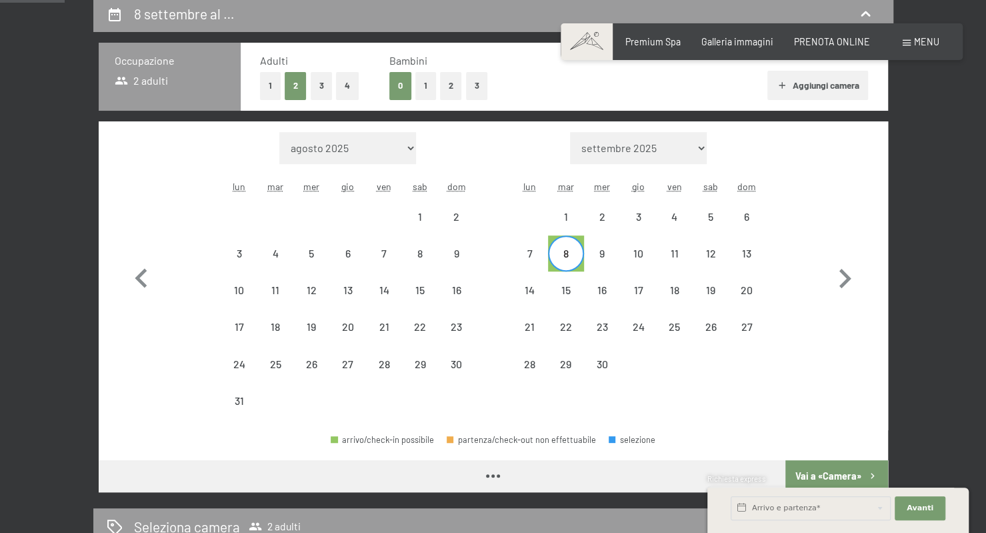
select select "[DATE]"
click at [744, 255] on div "13" at bounding box center [746, 264] width 33 height 33
select select "[DATE]"
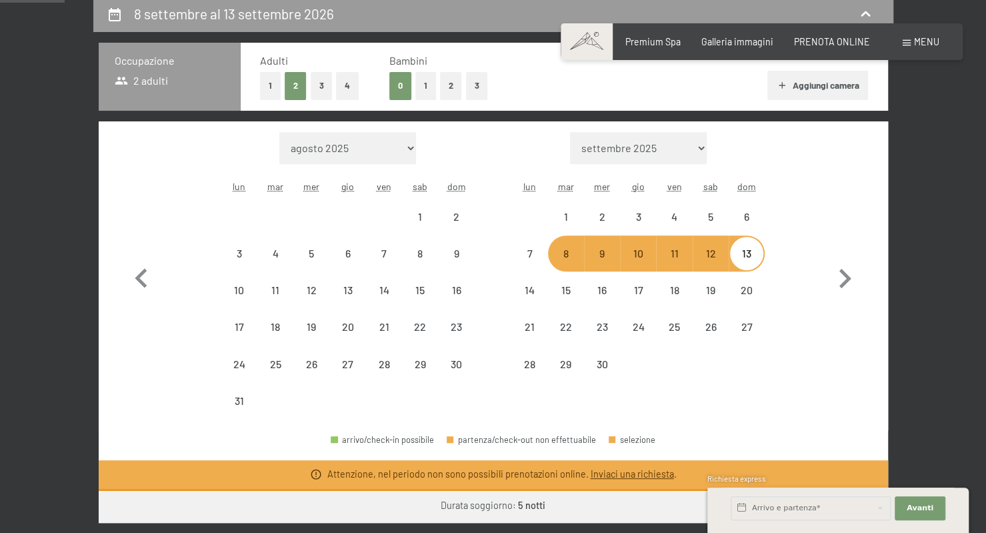
click at [391, 149] on select "agosto 2025 settembre 2025 ottobre 2025 novembre 2025 dicembre 2025 gennaio 202…" at bounding box center [347, 148] width 137 height 32
select select "[DATE]"
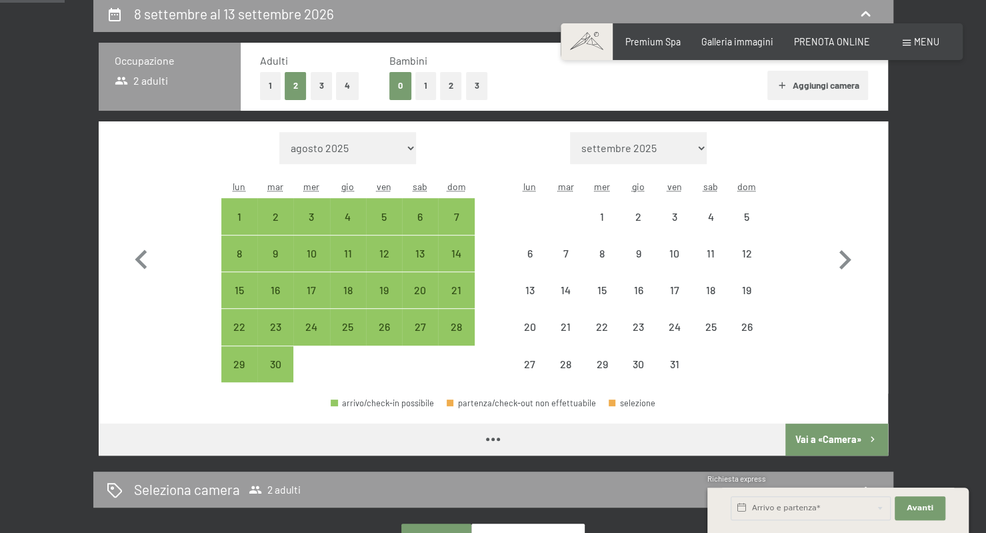
select select "[DATE]"
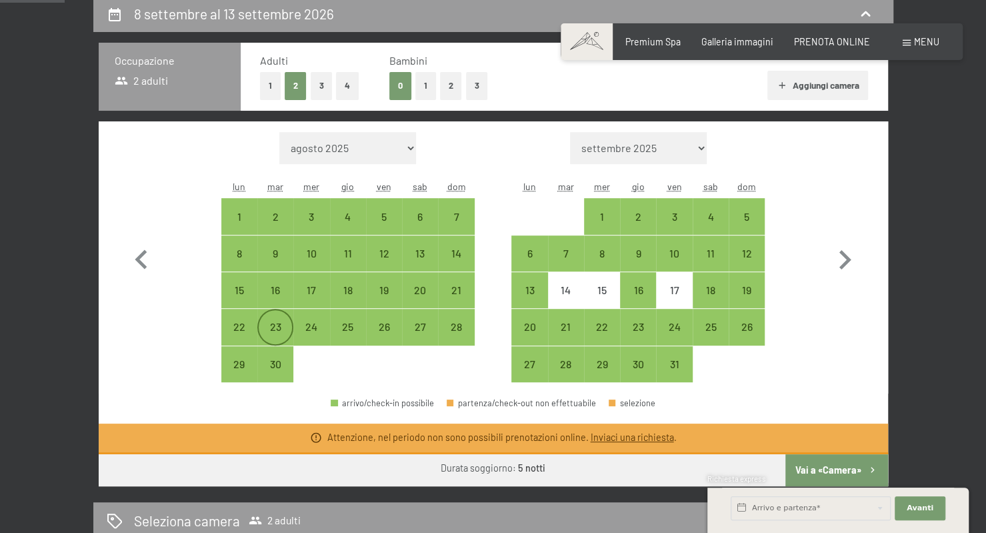
click at [276, 317] on div "23" at bounding box center [275, 326] width 33 height 33
select select "[DATE]"
